Goal: Task Accomplishment & Management: Complete application form

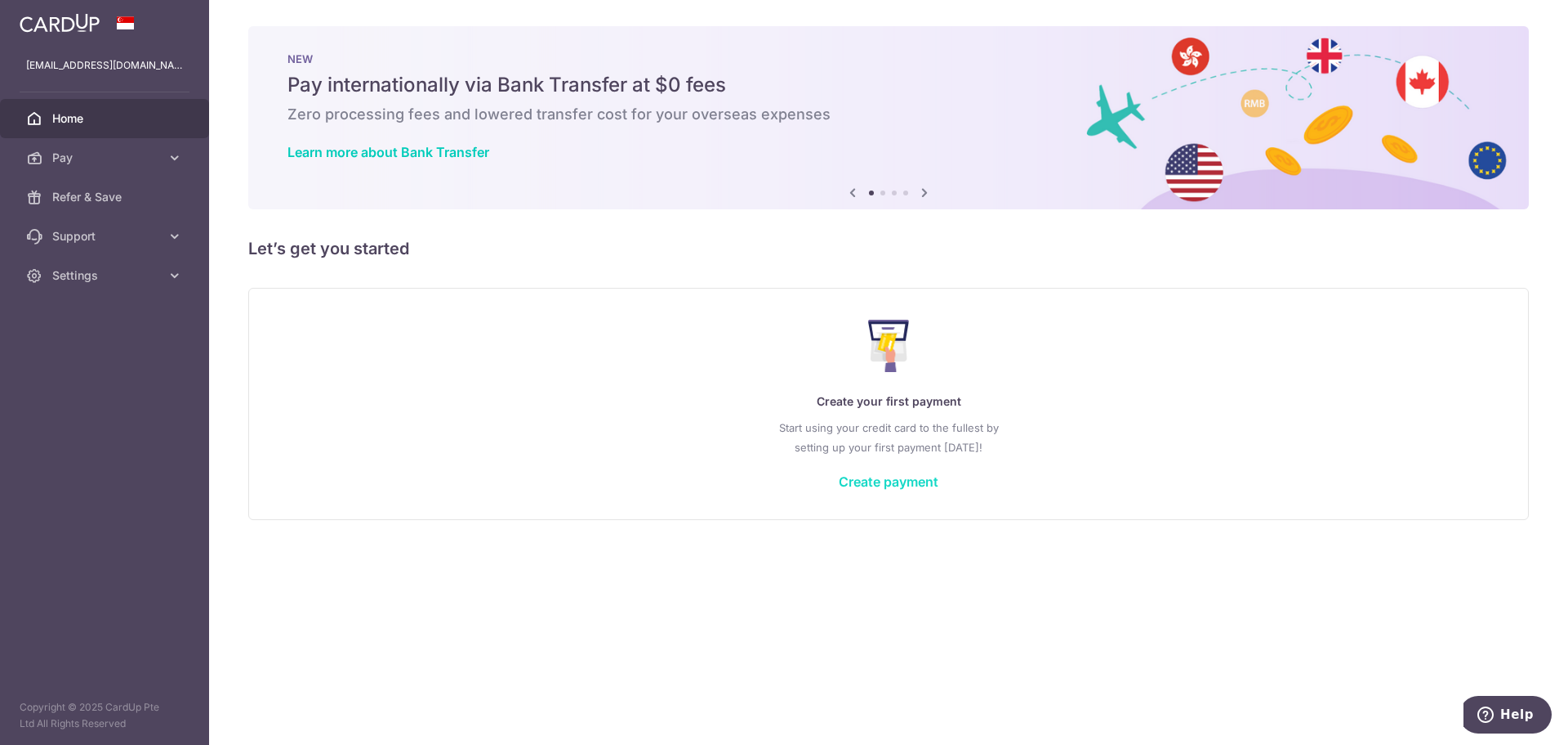
click at [890, 485] on link "Create payment" at bounding box center [889, 481] width 100 height 16
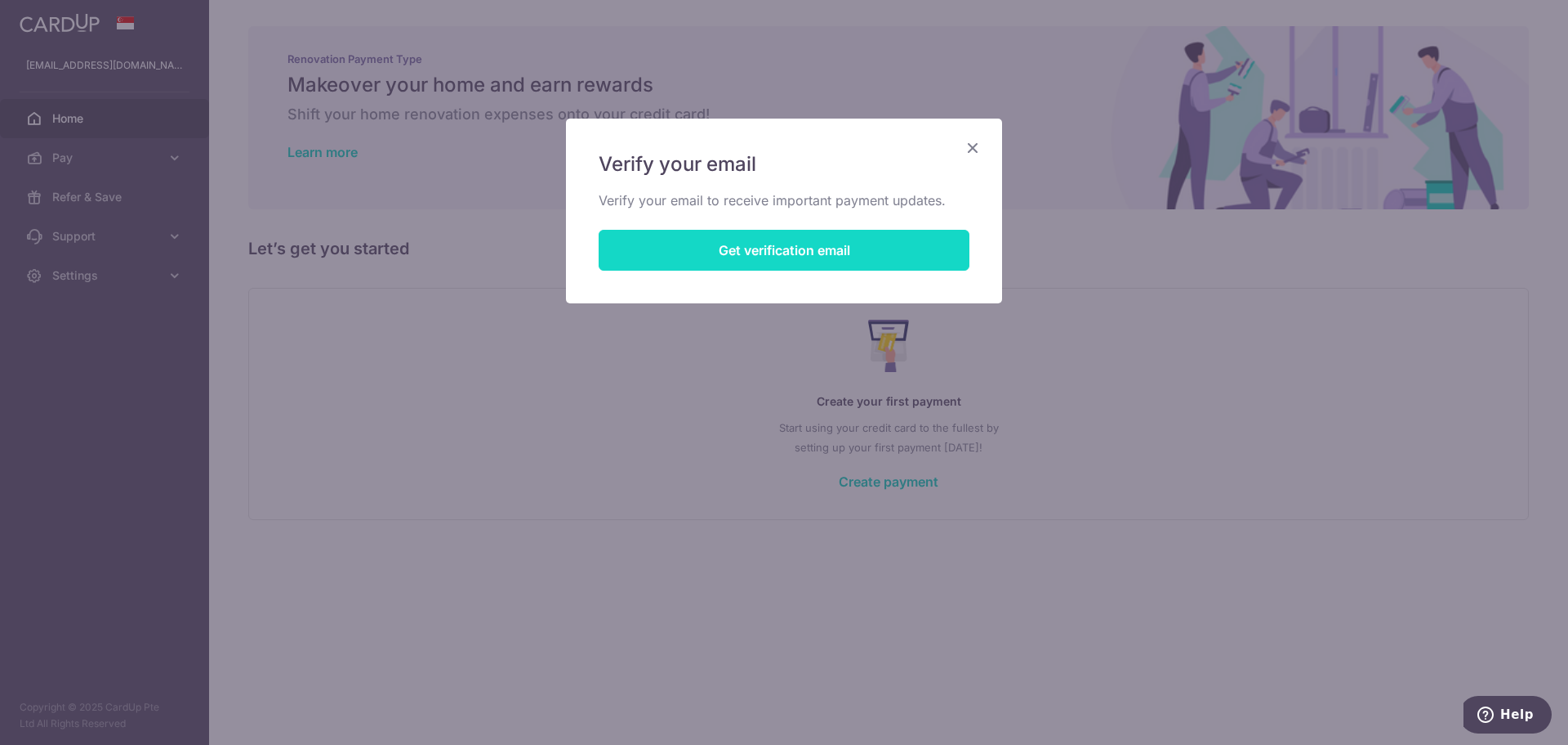
click at [649, 250] on button "Get verification email" at bounding box center [784, 250] width 371 height 41
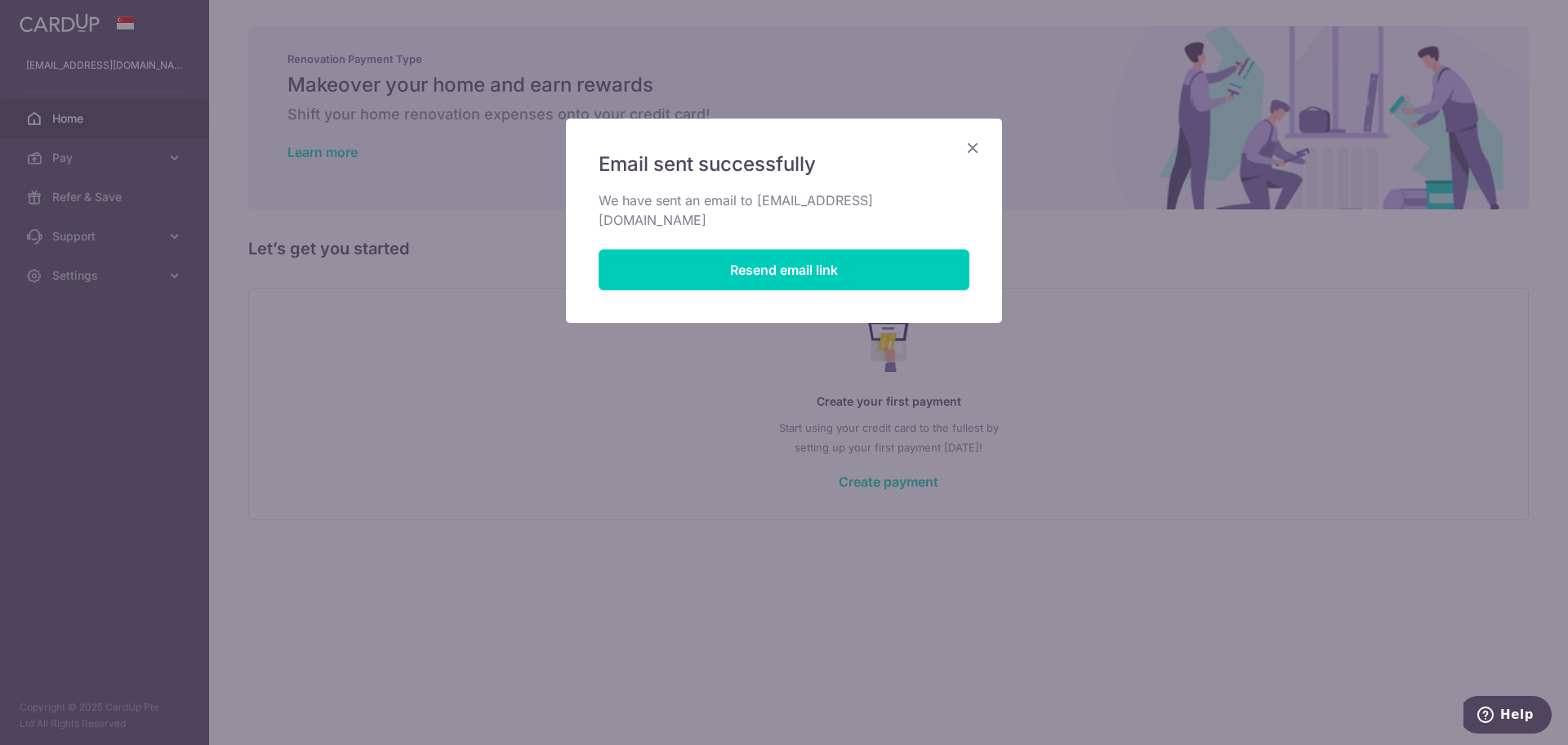
click at [972, 144] on icon "Close" at bounding box center [973, 147] width 20 height 21
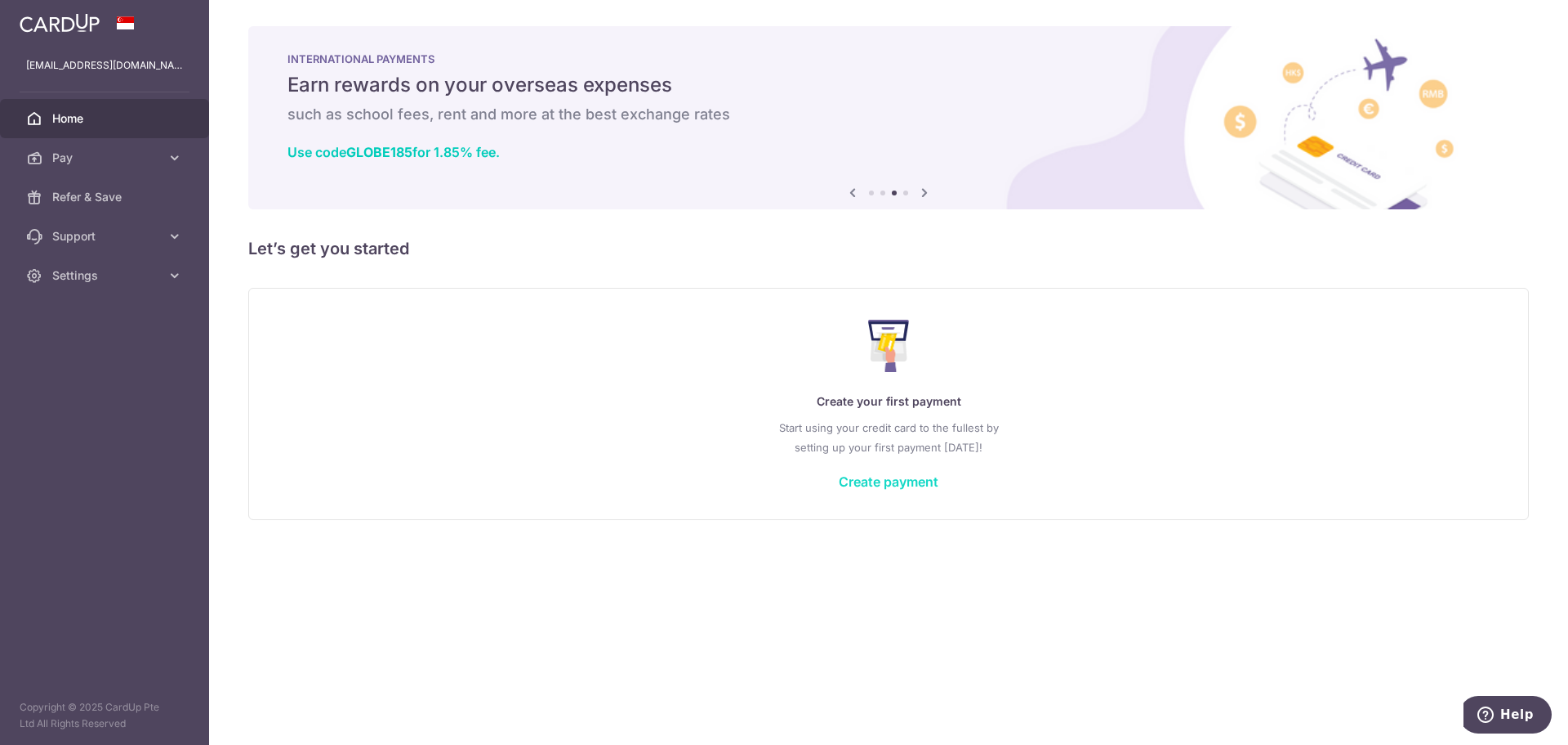
click at [901, 482] on link "Create payment" at bounding box center [889, 481] width 100 height 16
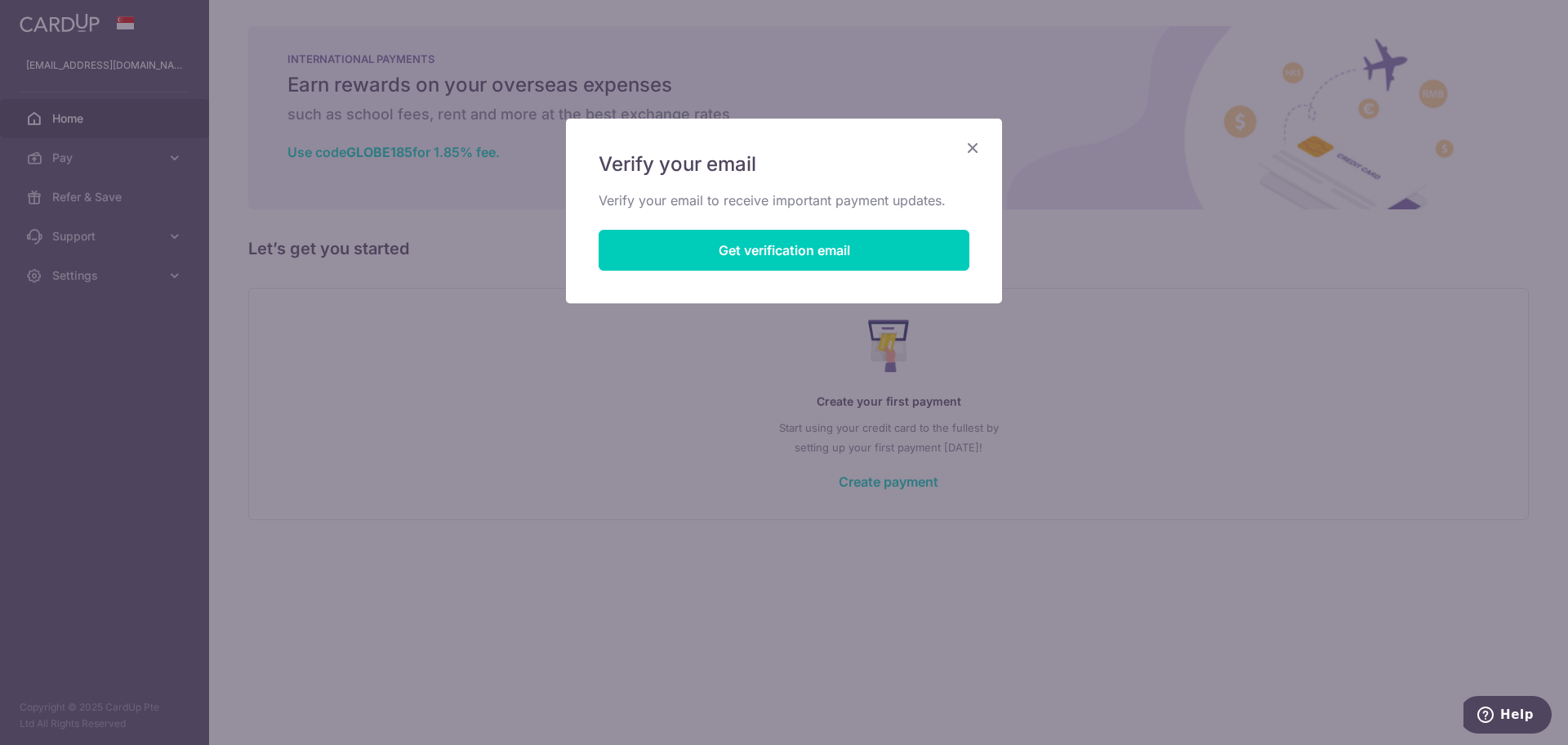
click at [972, 141] on icon "Close" at bounding box center [973, 147] width 20 height 21
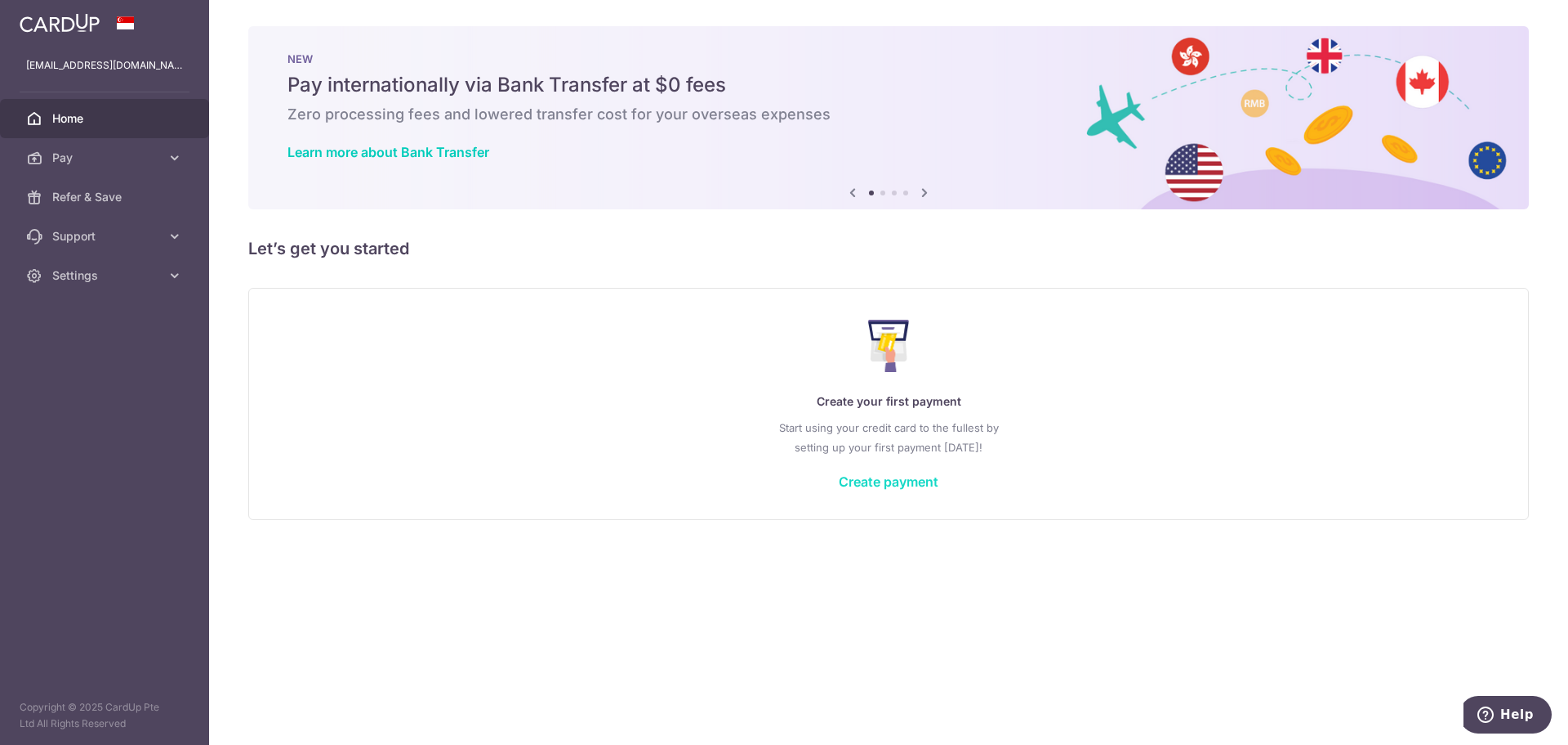
click at [919, 487] on link "Create payment" at bounding box center [889, 481] width 100 height 16
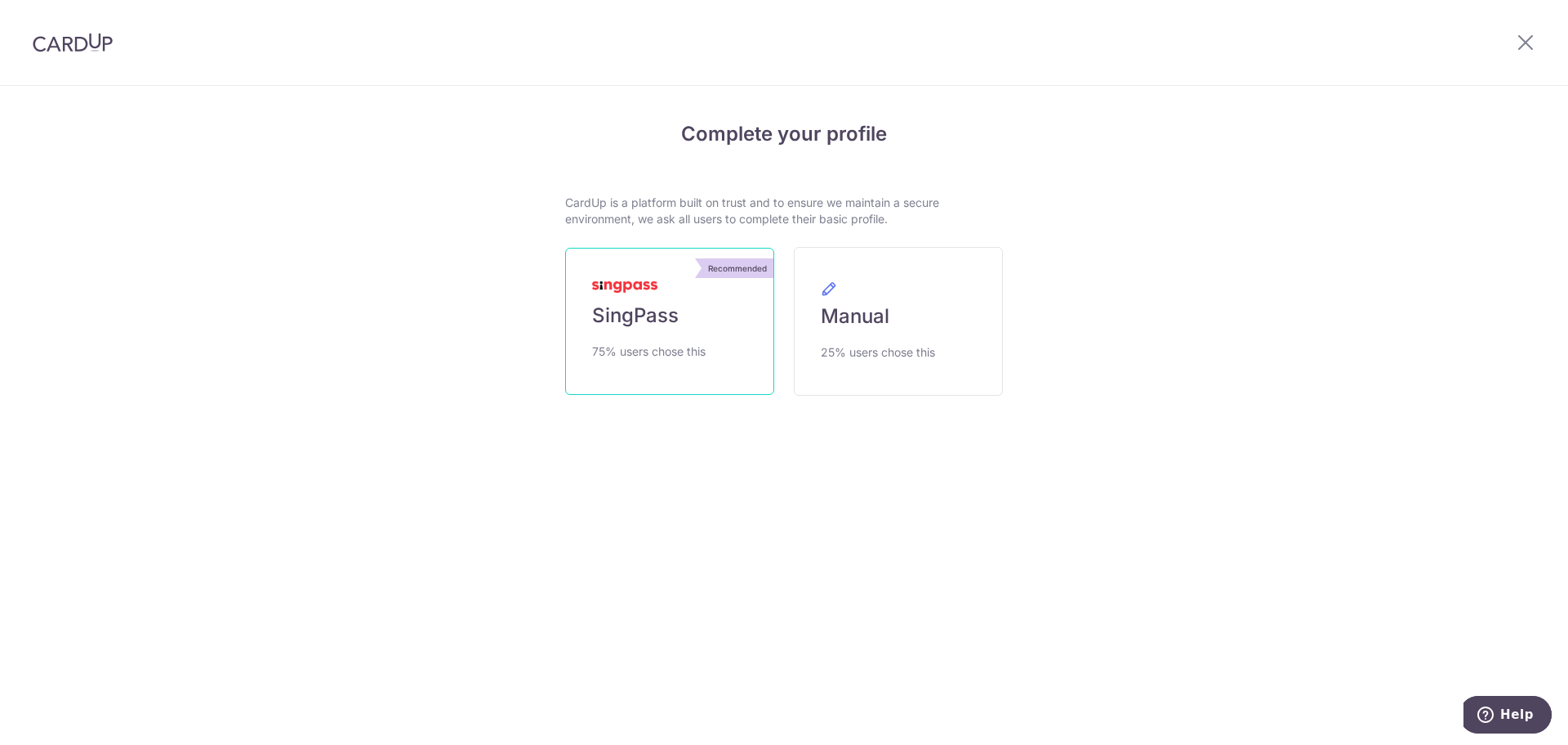
click at [712, 353] on link "Recommended SingPass 75% users chose this" at bounding box center [669, 321] width 209 height 147
